Goal: Information Seeking & Learning: Find specific fact

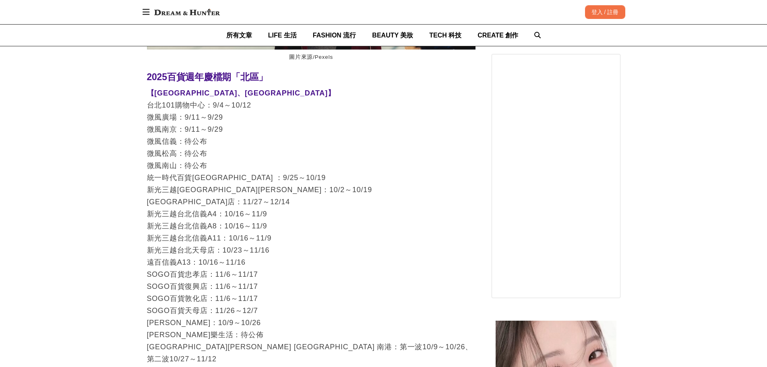
scroll to position [0, 657]
drag, startPoint x: 225, startPoint y: 179, endPoint x: 304, endPoint y: 182, distance: 79.0
click at [304, 182] on p "【[GEOGRAPHIC_DATA]、[GEOGRAPHIC_DATA]】 [GEOGRAPHIC_DATA]：9/4～10/12 微風廣場：9/11～9/2…" at bounding box center [311, 316] width 329 height 459
click at [280, 189] on p "【[GEOGRAPHIC_DATA]、[GEOGRAPHIC_DATA]】 [GEOGRAPHIC_DATA]：9/4～10/12 微風廣場：9/11～9/2…" at bounding box center [311, 316] width 329 height 459
drag, startPoint x: 224, startPoint y: 190, endPoint x: 290, endPoint y: 195, distance: 65.4
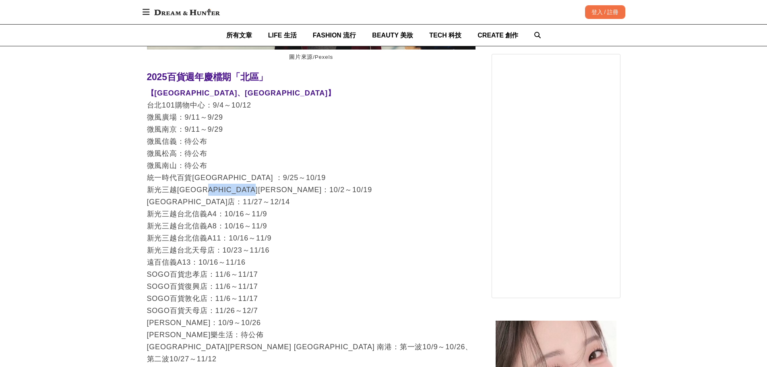
click at [290, 195] on p "【[GEOGRAPHIC_DATA]、[GEOGRAPHIC_DATA]】 [GEOGRAPHIC_DATA]：9/4～10/12 微風廣場：9/11～9/2…" at bounding box center [311, 316] width 329 height 459
click at [282, 198] on p "【[GEOGRAPHIC_DATA]、[GEOGRAPHIC_DATA]】 [GEOGRAPHIC_DATA]：9/4～10/12 微風廣場：9/11～9/2…" at bounding box center [311, 316] width 329 height 459
drag, startPoint x: 225, startPoint y: 201, endPoint x: 288, endPoint y: 206, distance: 63.0
click at [288, 206] on p "【[GEOGRAPHIC_DATA]、[GEOGRAPHIC_DATA]】 [GEOGRAPHIC_DATA]：9/4～10/12 微風廣場：9/11～9/2…" at bounding box center [311, 316] width 329 height 459
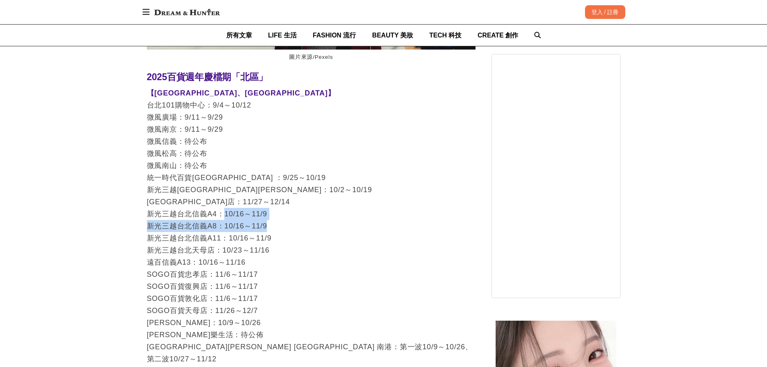
drag, startPoint x: 225, startPoint y: 215, endPoint x: 320, endPoint y: 226, distance: 95.6
click at [320, 226] on p "【[GEOGRAPHIC_DATA]、[GEOGRAPHIC_DATA]】 [GEOGRAPHIC_DATA]：9/4～10/12 微風廣場：9/11～9/2…" at bounding box center [311, 316] width 329 height 459
click at [318, 226] on p "【[GEOGRAPHIC_DATA]、[GEOGRAPHIC_DATA]】 [GEOGRAPHIC_DATA]：9/4～10/12 微風廣場：9/11～9/2…" at bounding box center [311, 316] width 329 height 459
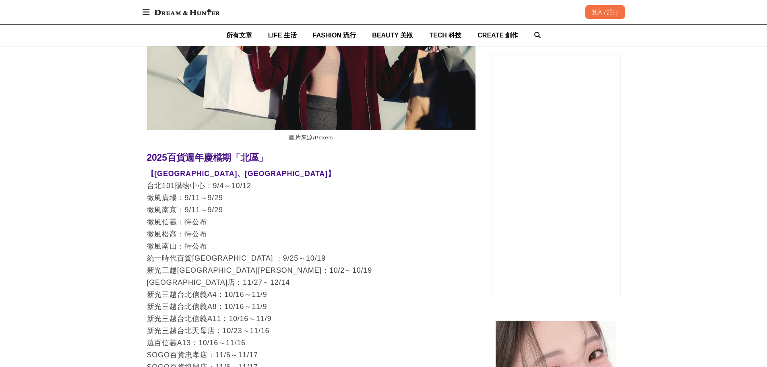
scroll to position [0, 657]
